Goal: Use online tool/utility

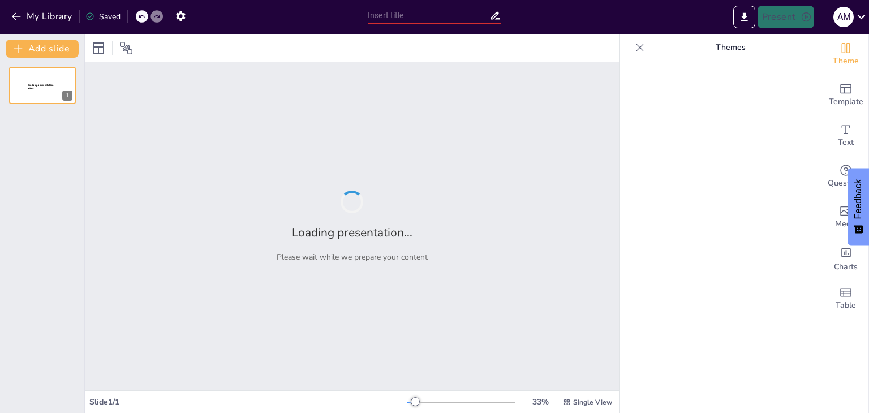
type input "Análisis Microbiológicos del Agua: Tipos y Métodos para la Evaluación de la Cal…"
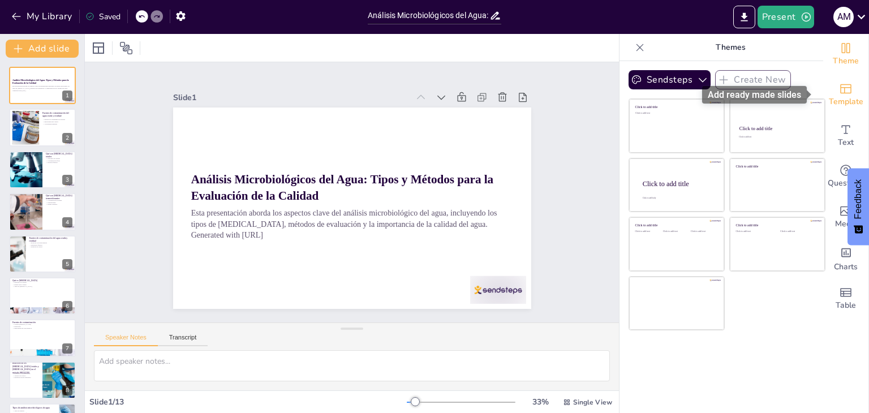
click at [829, 97] on span "Template" at bounding box center [846, 102] width 35 height 12
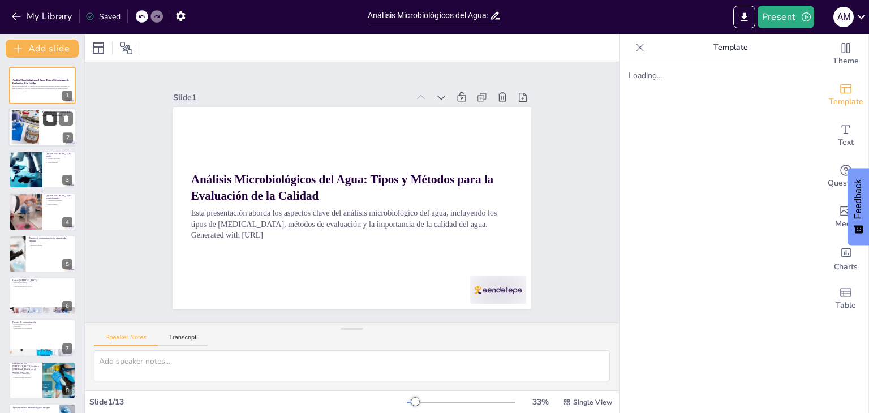
click at [52, 124] on button at bounding box center [50, 119] width 14 height 14
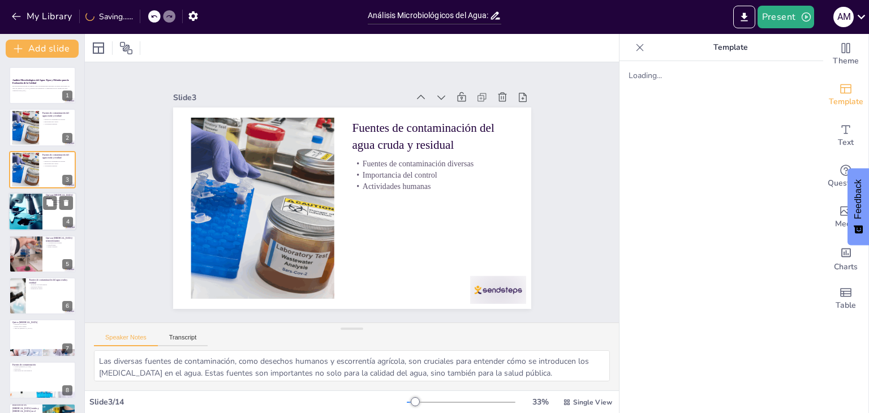
click at [32, 214] on div at bounding box center [25, 211] width 57 height 38
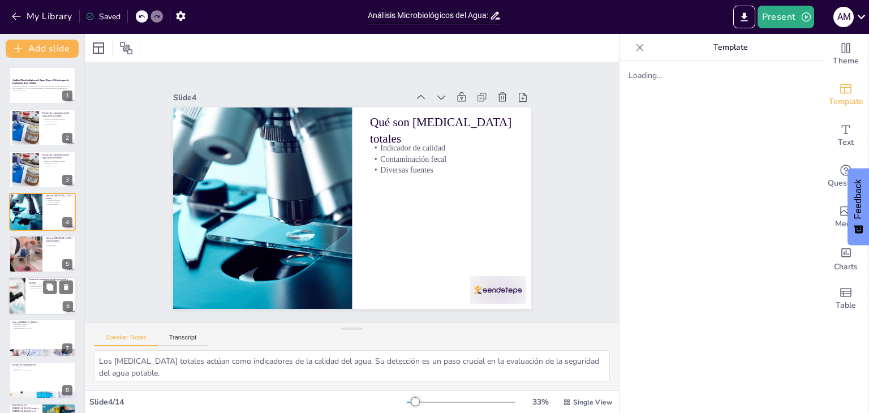
click at [25, 289] on div at bounding box center [17, 296] width 58 height 38
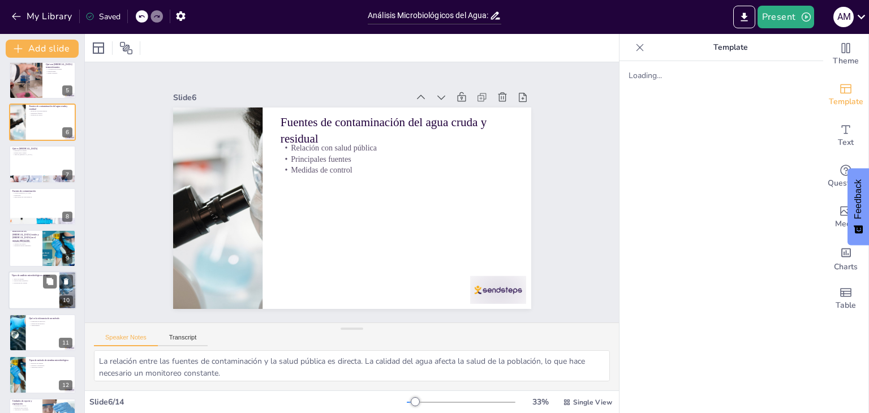
click at [28, 297] on div at bounding box center [42, 291] width 68 height 38
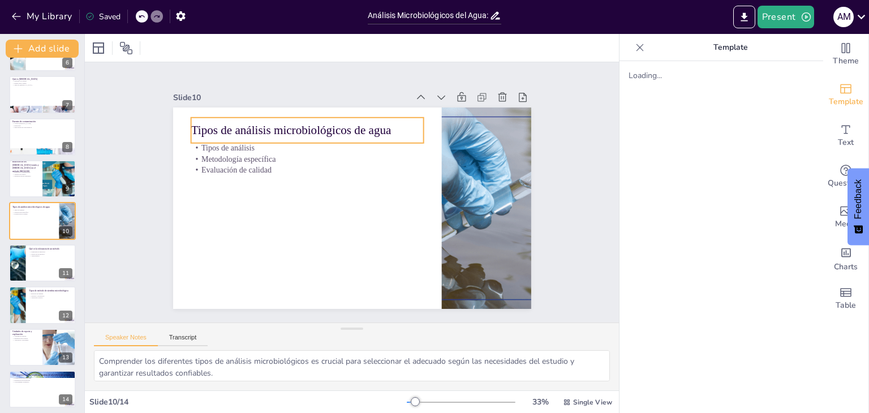
scroll to position [247, 0]
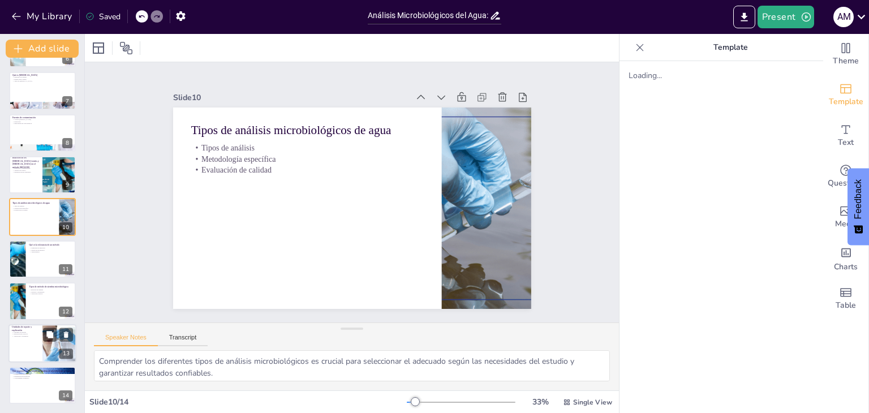
click at [35, 342] on div at bounding box center [42, 343] width 68 height 38
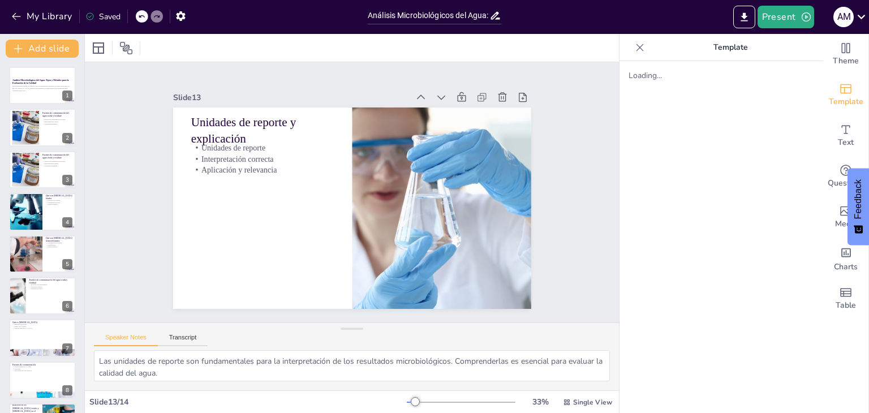
scroll to position [0, 0]
click at [34, 122] on div at bounding box center [25, 127] width 57 height 35
type textarea "Las diversas fuentes de contaminación, como desechos humanos y escorrentía agrí…"
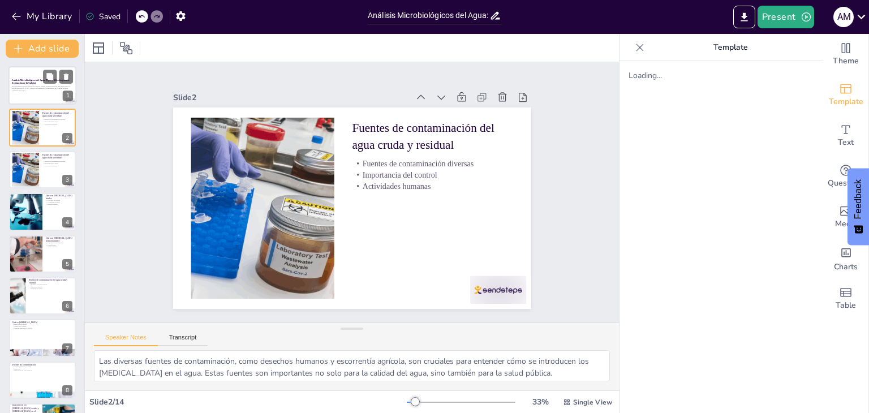
click at [40, 90] on p "Generated with [URL]" at bounding box center [42, 90] width 61 height 2
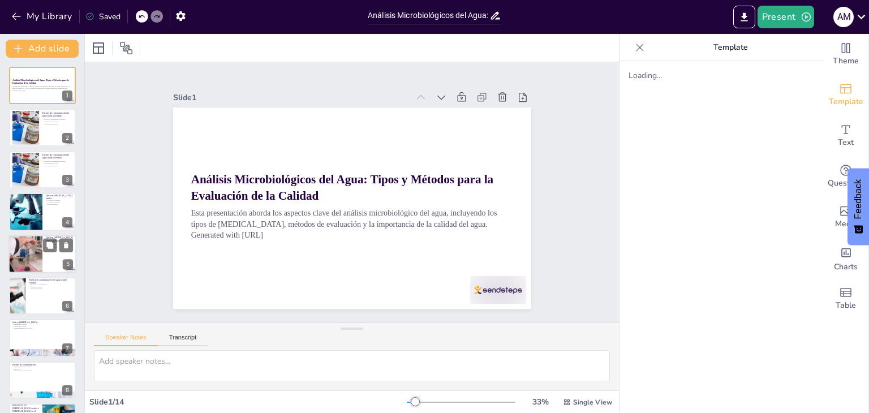
click at [36, 243] on div at bounding box center [25, 254] width 57 height 38
type textarea "La detección de [MEDICAL_DATA] termotolerantes indica contaminación fecal recie…"
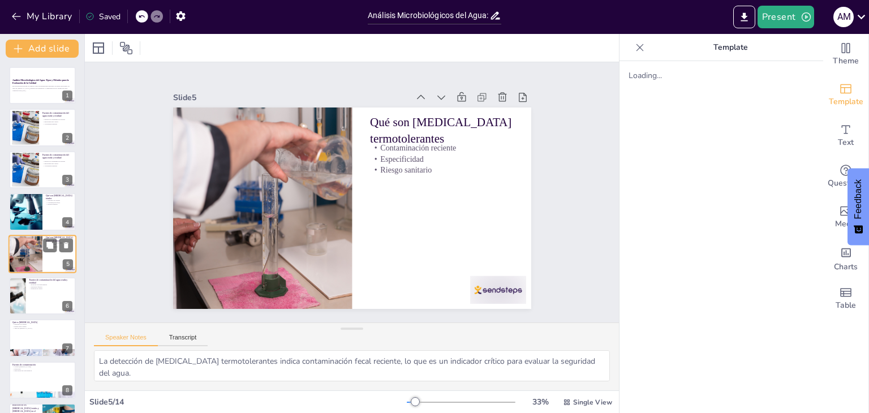
scroll to position [18, 0]
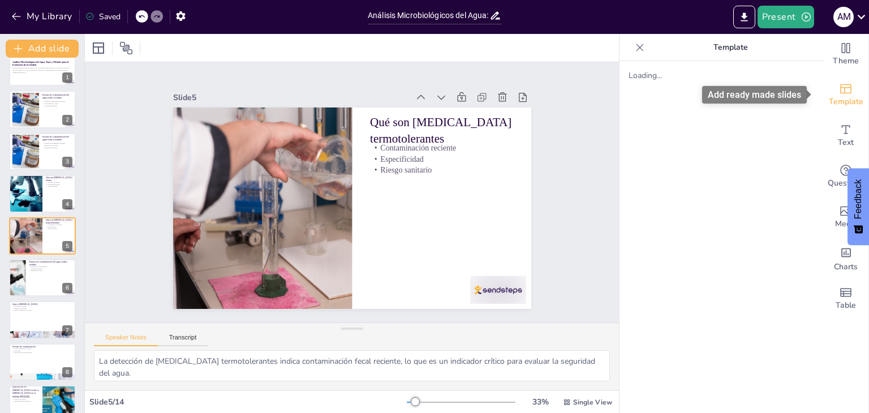
click at [840, 84] on icon "Add ready made slides" at bounding box center [846, 89] width 14 height 14
click at [106, 53] on div at bounding box center [98, 48] width 18 height 18
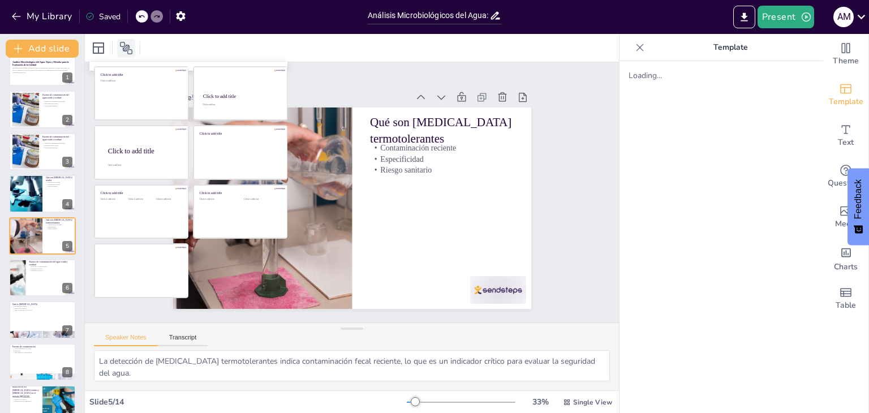
click at [126, 43] on icon at bounding box center [126, 48] width 14 height 14
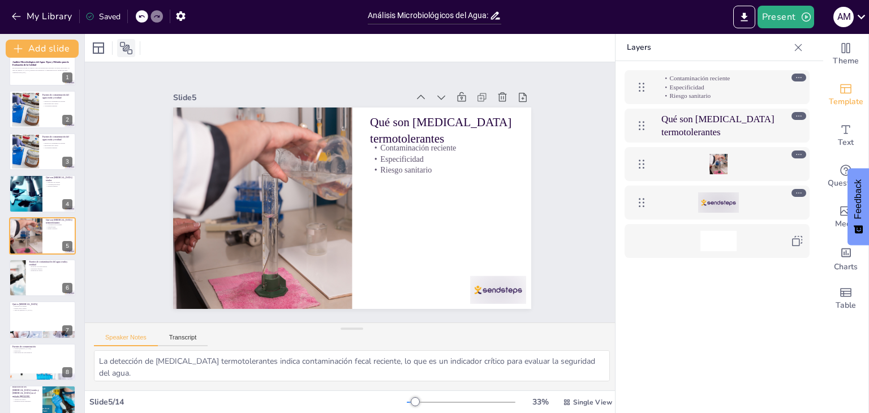
click at [126, 43] on icon at bounding box center [126, 48] width 14 height 14
click at [130, 55] on div at bounding box center [126, 48] width 18 height 18
click at [839, 96] on span "Template" at bounding box center [846, 102] width 35 height 12
